Goal: Task Accomplishment & Management: Complete application form

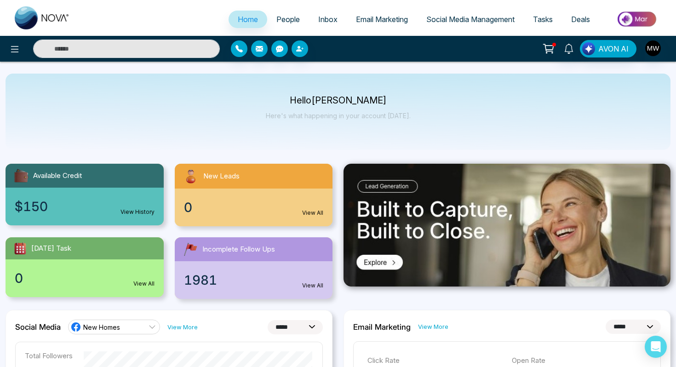
select select "*"
click at [282, 16] on span "People" at bounding box center [287, 19] width 23 height 9
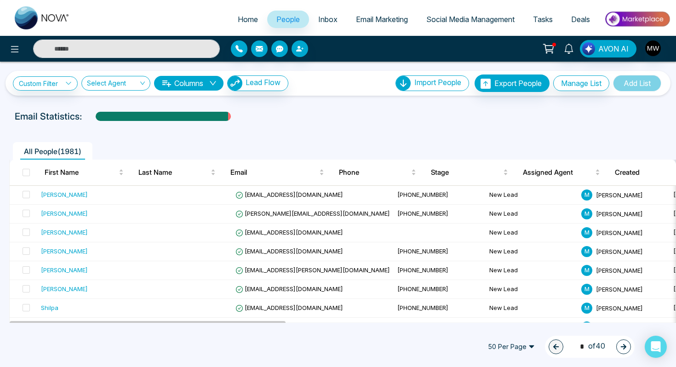
click at [238, 17] on span "Home" at bounding box center [248, 19] width 20 height 9
select select "*"
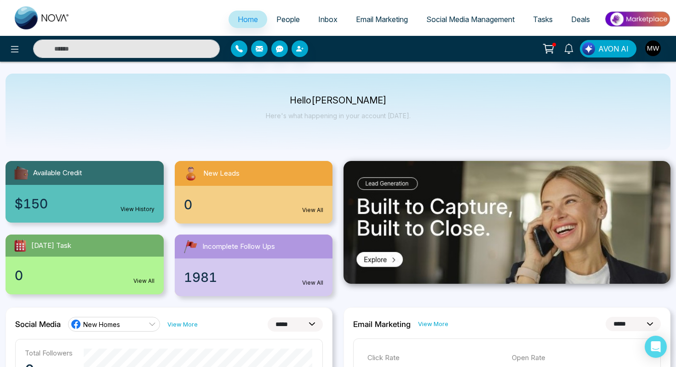
scroll to position [2, 0]
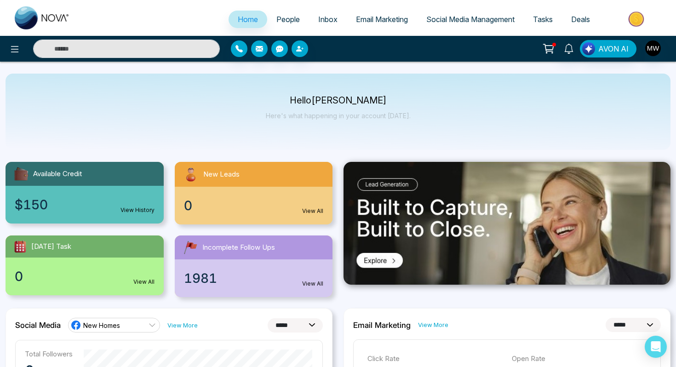
click at [226, 190] on div "0 View All" at bounding box center [254, 206] width 158 height 38
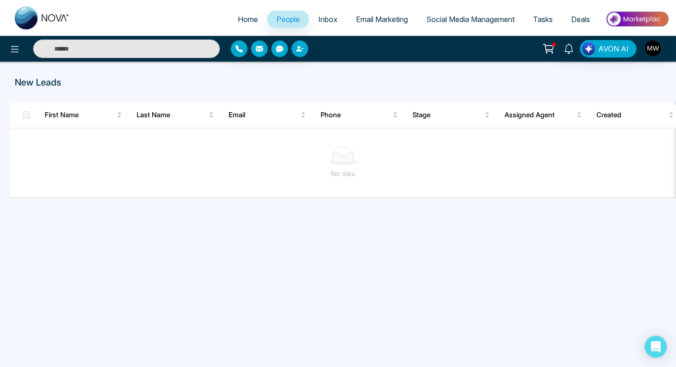
select select "*"
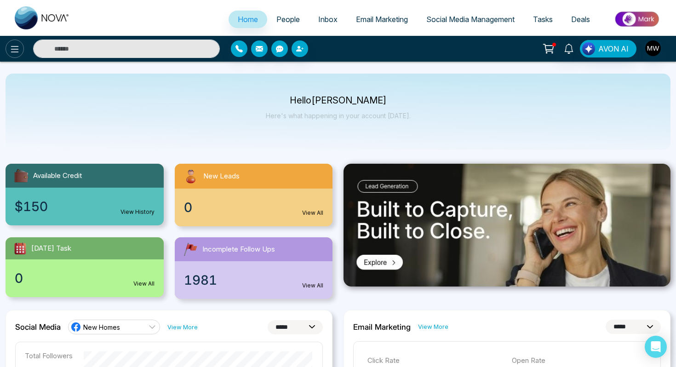
click at [12, 52] on icon at bounding box center [14, 49] width 11 height 11
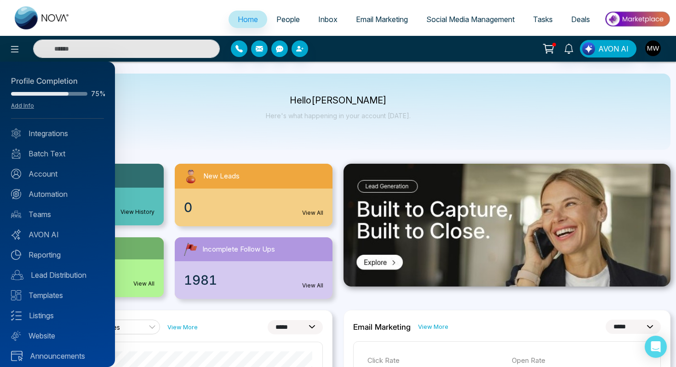
click at [12, 52] on div at bounding box center [338, 183] width 676 height 367
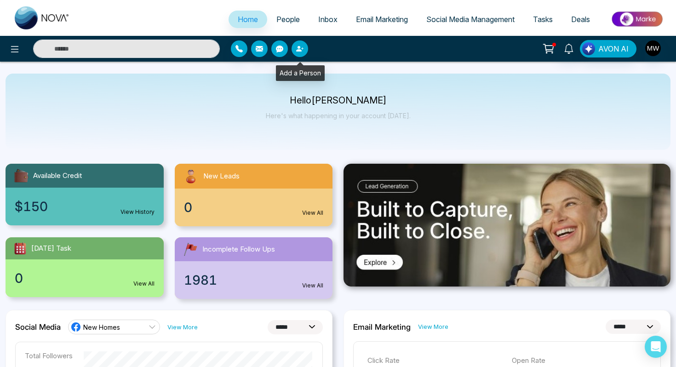
click at [301, 51] on icon "button" at bounding box center [299, 49] width 6 height 6
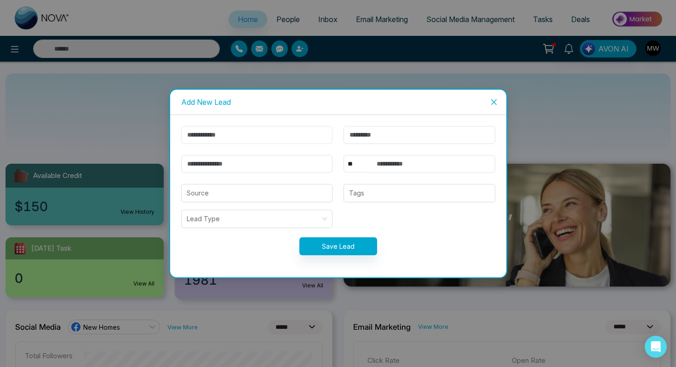
click at [247, 131] on input "text" at bounding box center [257, 135] width 152 height 18
click at [302, 121] on div "** **** *** *** *** **** *** Source Tags Lead Type Save Lead" at bounding box center [338, 196] width 336 height 162
click at [238, 161] on input "email" at bounding box center [257, 164] width 152 height 18
click at [496, 102] on icon "close" at bounding box center [493, 101] width 7 height 7
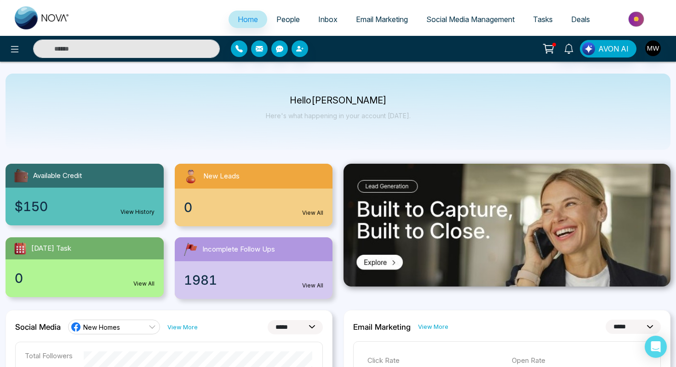
click at [284, 15] on span "People" at bounding box center [287, 19] width 23 height 9
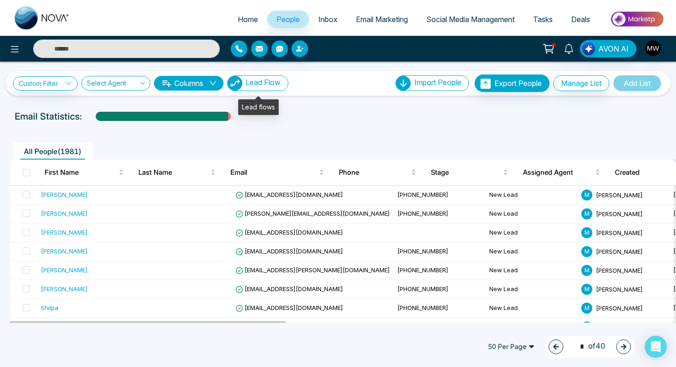
click at [257, 85] on span "Lead Flow" at bounding box center [262, 82] width 35 height 9
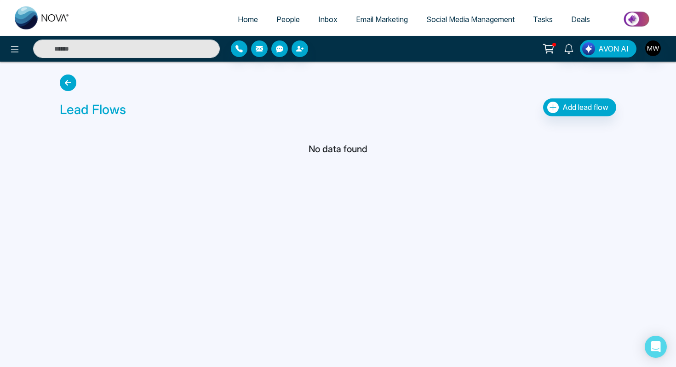
click at [246, 19] on span "Home" at bounding box center [248, 19] width 20 height 9
select select "*"
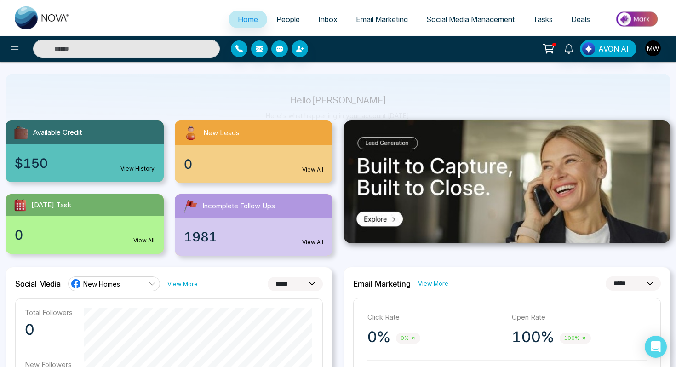
scroll to position [68, 0]
